Goal: Task Accomplishment & Management: Use online tool/utility

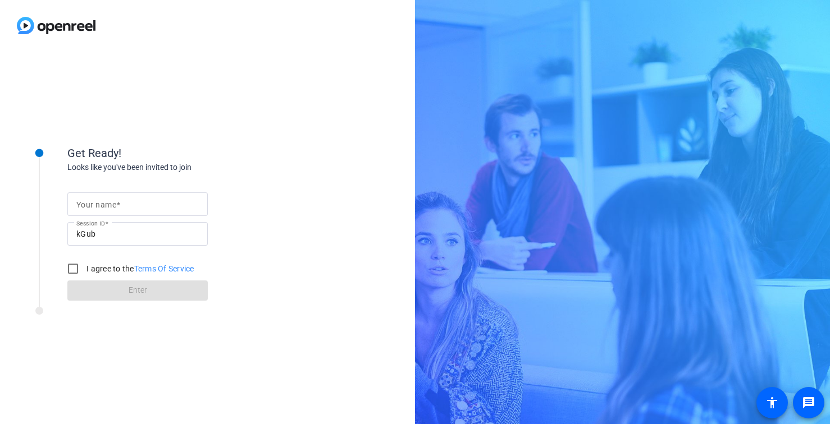
click at [124, 194] on div at bounding box center [137, 205] width 122 height 24
type input "[PERSON_NAME]"
click at [82, 267] on input "I agree to the Terms Of Service" at bounding box center [73, 269] width 22 height 22
checkbox input "true"
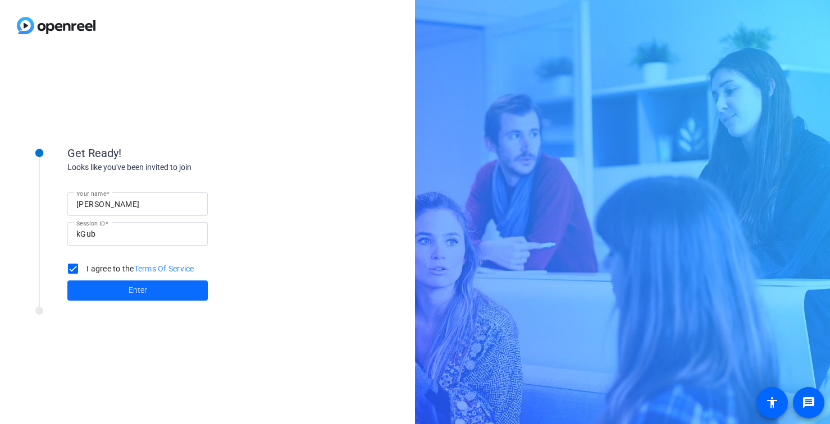
click at [135, 286] on span "Enter" at bounding box center [138, 291] width 19 height 12
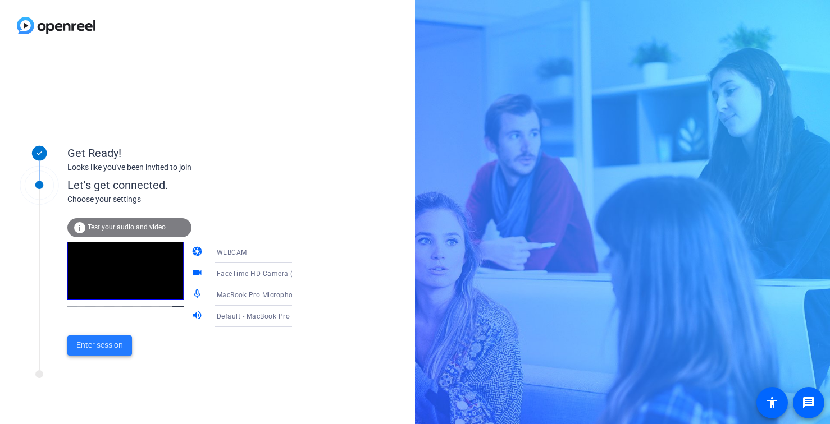
click at [88, 343] on span "Enter session" at bounding box center [99, 346] width 47 height 12
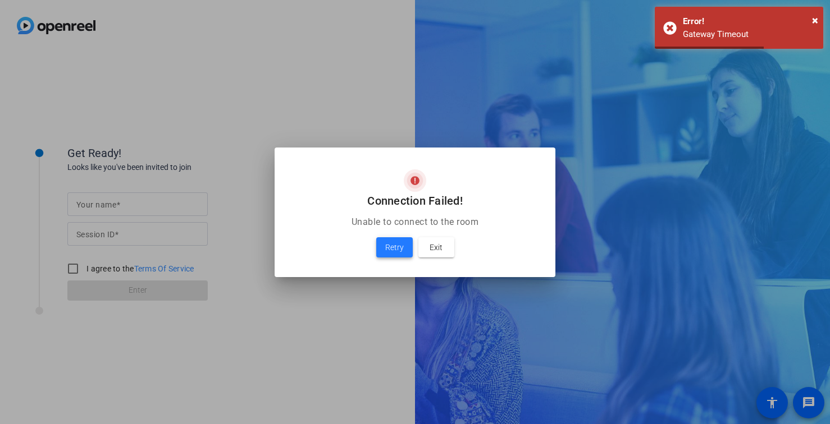
click at [396, 249] on span "Retry" at bounding box center [394, 247] width 19 height 13
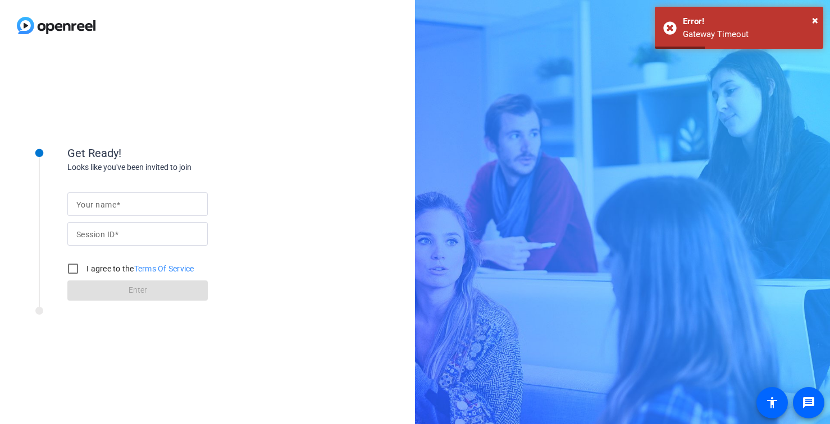
click at [162, 202] on input "Your name" at bounding box center [137, 204] width 122 height 13
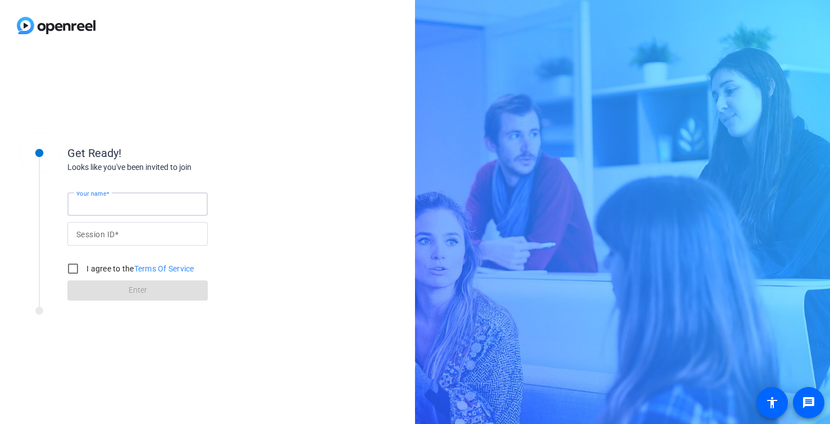
type input "[PERSON_NAME]"
click at [149, 237] on input "Session ID" at bounding box center [137, 233] width 122 height 13
type input "kGub"
click at [70, 264] on input "I agree to the Terms Of Service" at bounding box center [73, 269] width 22 height 22
checkbox input "true"
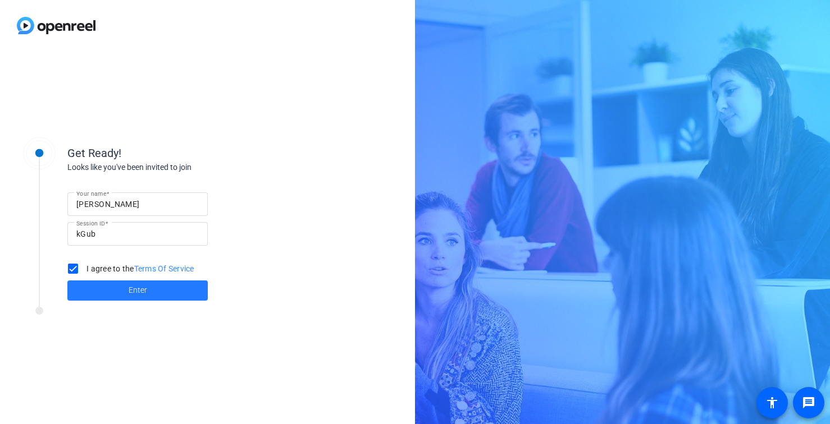
click at [121, 286] on span at bounding box center [137, 290] width 140 height 27
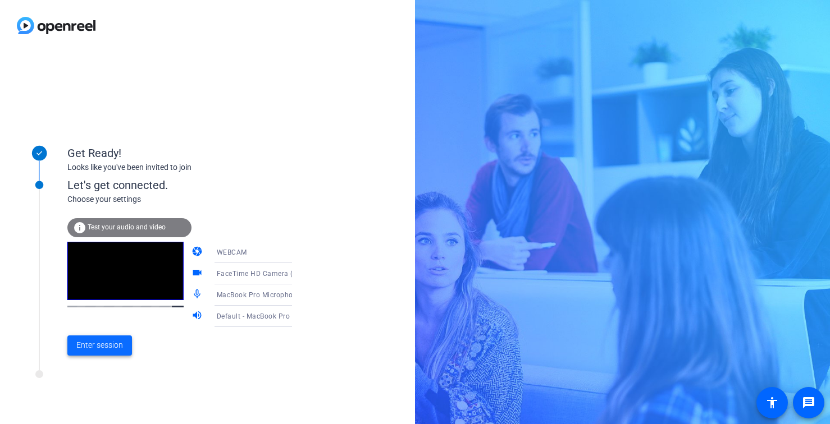
click at [111, 346] on span "Enter session" at bounding box center [99, 346] width 47 height 12
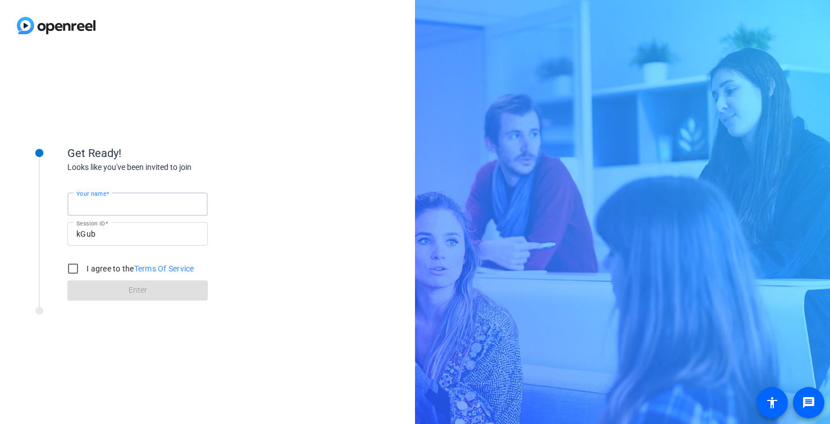
click at [153, 199] on input "Your name" at bounding box center [137, 204] width 122 height 13
click at [116, 201] on input "Your name" at bounding box center [137, 204] width 122 height 13
type input "Brooke"
click at [80, 272] on input "I agree to the Terms Of Service" at bounding box center [73, 269] width 22 height 22
checkbox input "true"
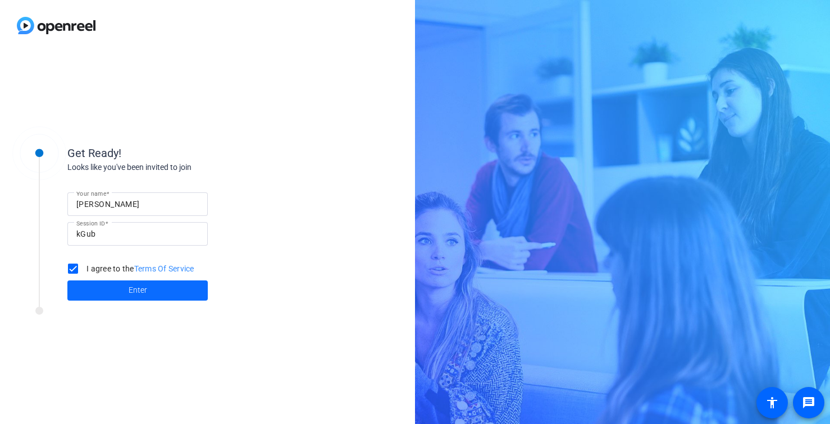
click at [122, 284] on span at bounding box center [137, 290] width 140 height 27
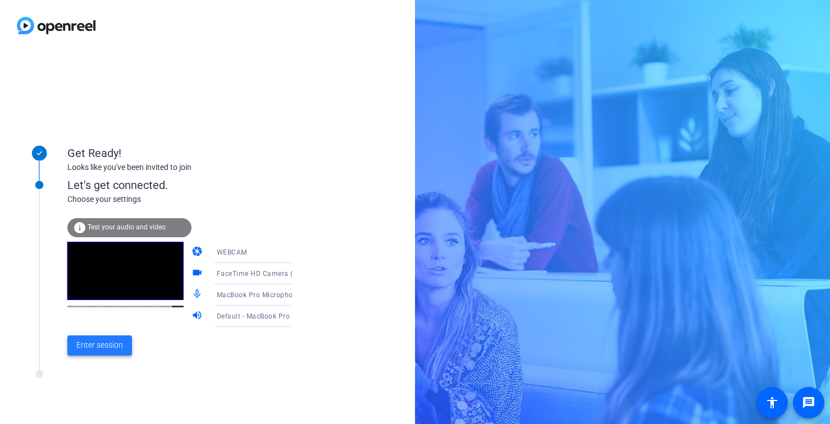
click at [111, 344] on span "Enter session" at bounding box center [99, 346] width 47 height 12
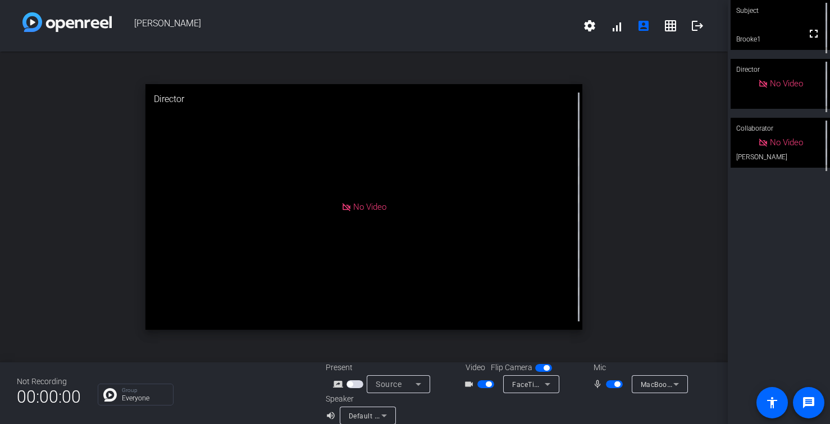
scroll to position [13, 0]
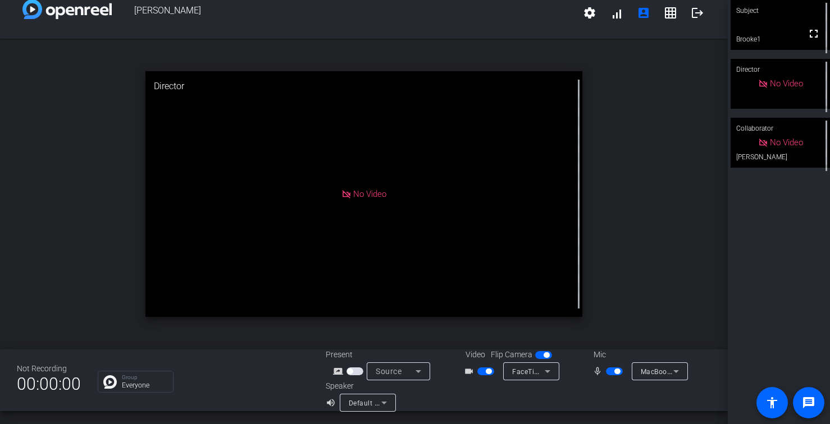
click at [484, 370] on span "button" at bounding box center [485, 372] width 17 height 8
click at [611, 372] on span "button" at bounding box center [614, 372] width 17 height 8
click at [488, 373] on span "button" at bounding box center [485, 372] width 17 height 8
click at [616, 371] on span "button" at bounding box center [614, 372] width 17 height 8
click at [614, 371] on span "button" at bounding box center [617, 372] width 6 height 6
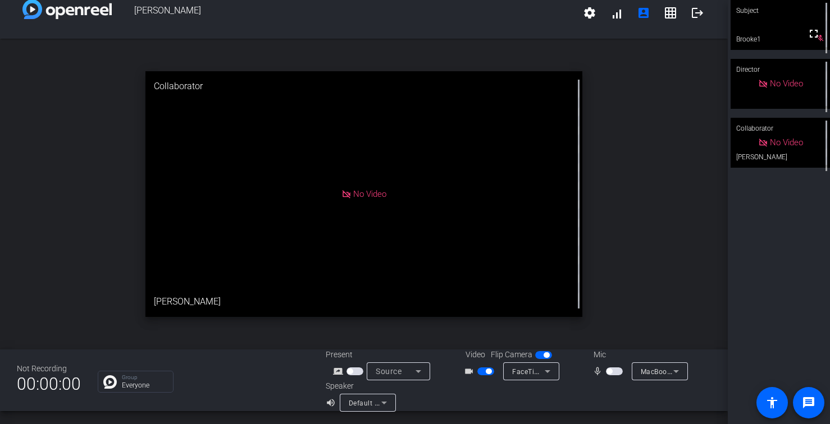
click at [613, 372] on span "button" at bounding box center [614, 372] width 17 height 8
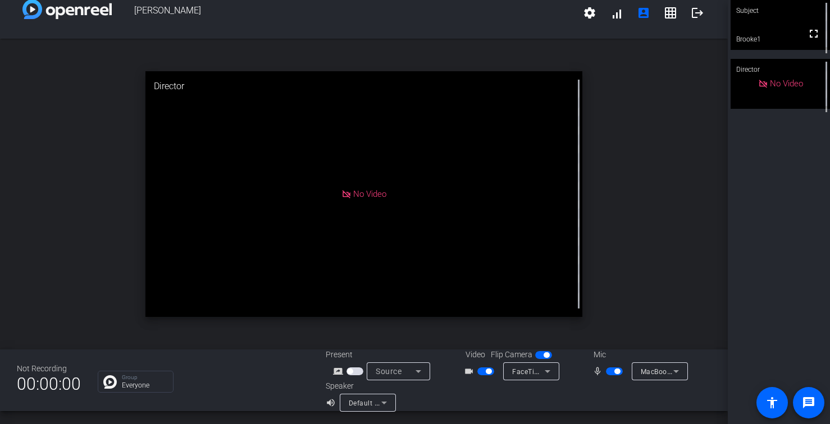
click at [485, 370] on span "button" at bounding box center [485, 372] width 17 height 8
click at [612, 369] on span "button" at bounding box center [614, 372] width 17 height 8
